Goal: Go to known website: Go to known website

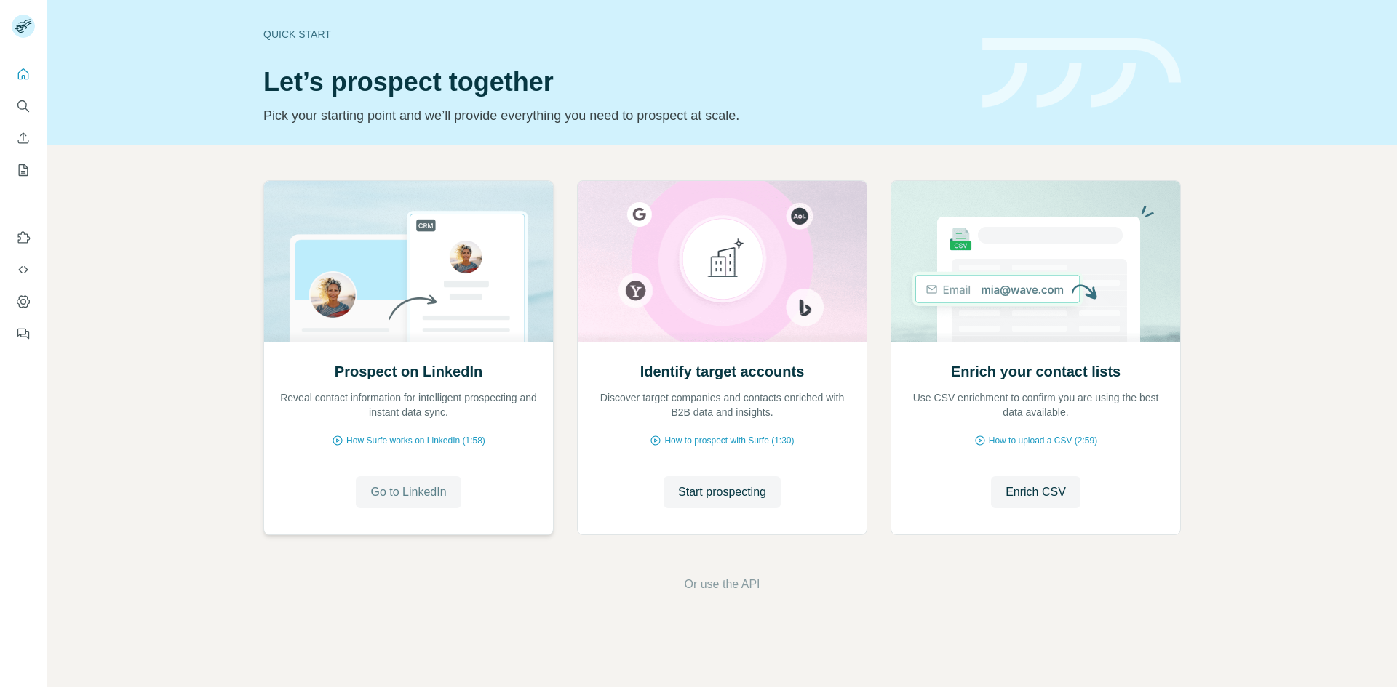
click at [391, 495] on span "Go to LinkedIn" at bounding box center [408, 492] width 76 height 17
click at [390, 498] on span "Go to LinkedIn" at bounding box center [408, 492] width 76 height 17
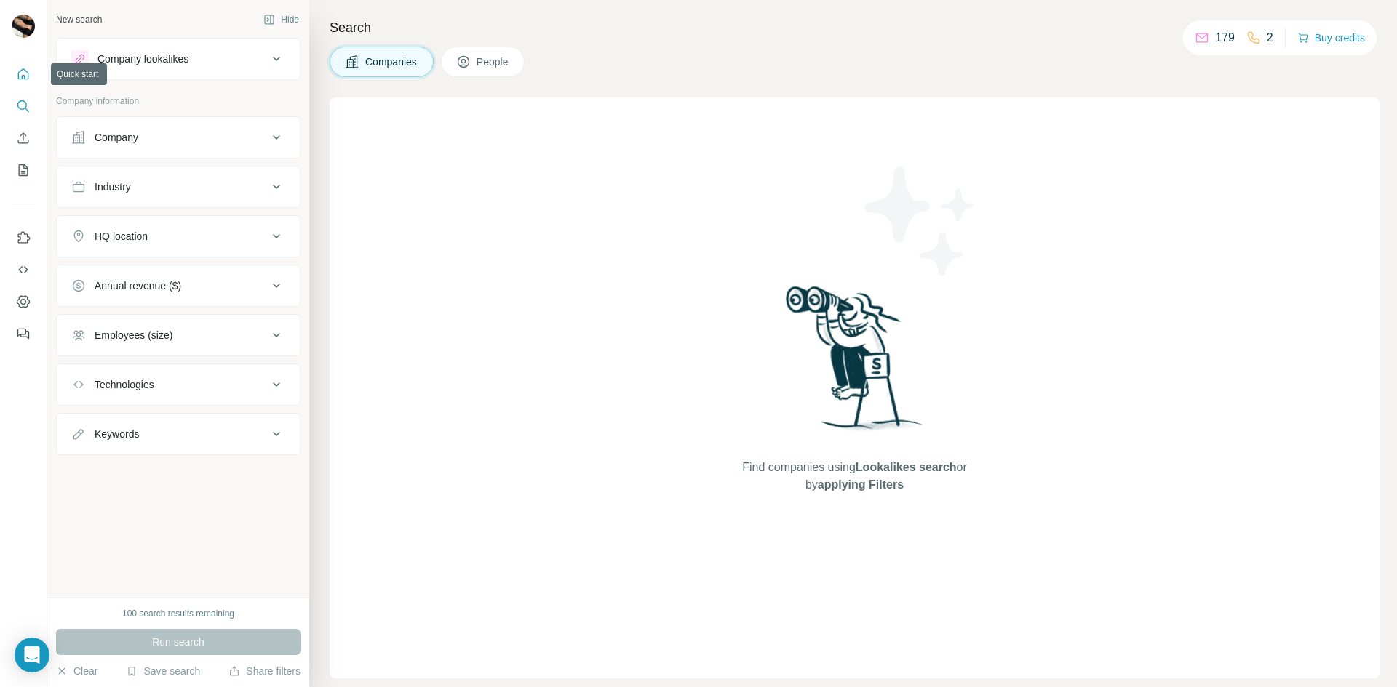
click at [21, 77] on icon "Quick start" at bounding box center [23, 74] width 15 height 15
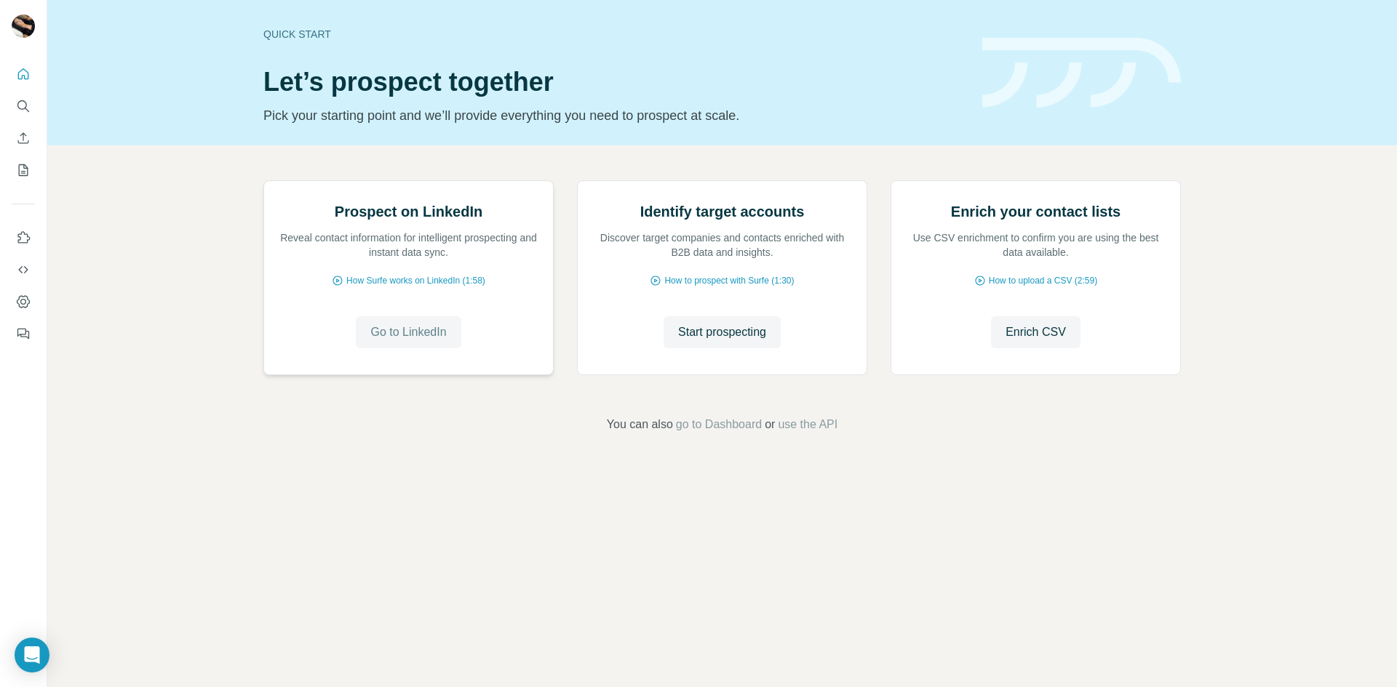
click at [407, 341] on span "Go to LinkedIn" at bounding box center [408, 332] width 76 height 17
